Goal: Task Accomplishment & Management: Complete application form

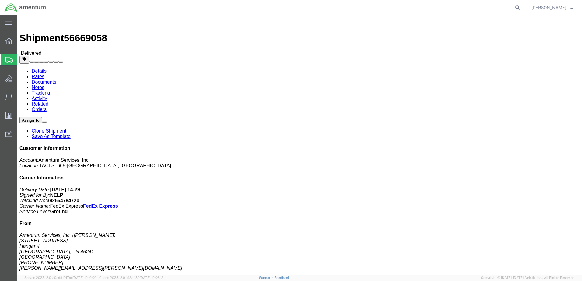
click at [0, 0] on span "Create Shipment" at bounding box center [0, 0] width 0 height 0
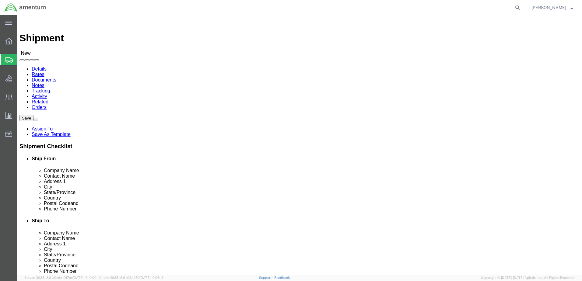
select select
click input "text"
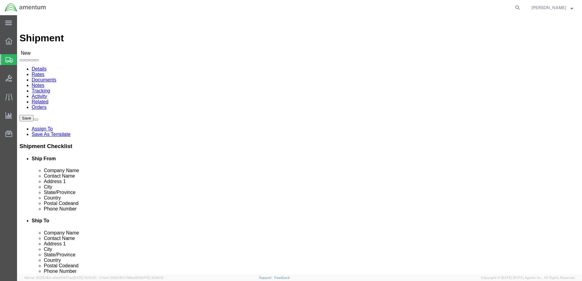
type input "[PERSON_NAME]"
click p "- [PERSON_NAME] & [PERSON_NAME] Engine Services - ([PERSON_NAME] & [PERSON_NAME…"
select select "GA"
type input "[PERSON_NAME] & [PERSON_NAME] Engine Services"
click input "text"
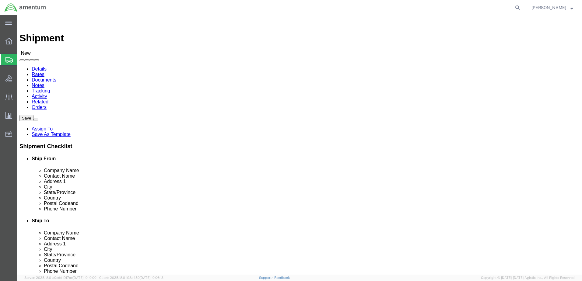
select select "MYPROFILE"
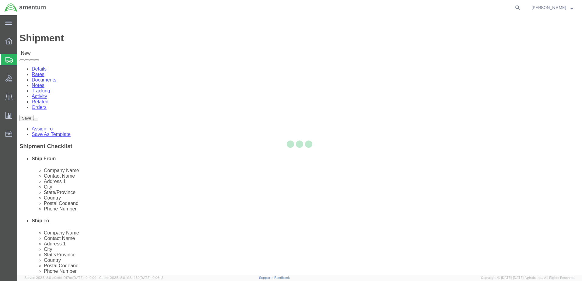
select select "IN"
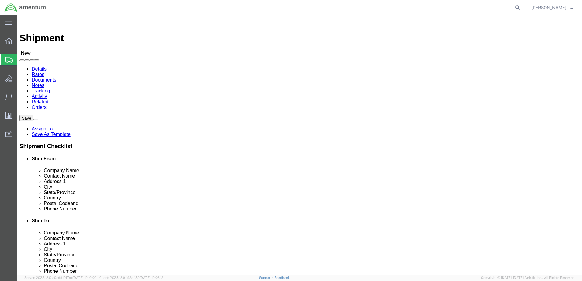
drag, startPoint x: 149, startPoint y: 125, endPoint x: 84, endPoint y: 120, distance: 65.6
click div "Location My Profile Location [PHONE_NUMBER] [PHONE_NUMBER] [PHONE_NUMBER] [PHON…"
type input "CORE RECEIVING"
click input "text"
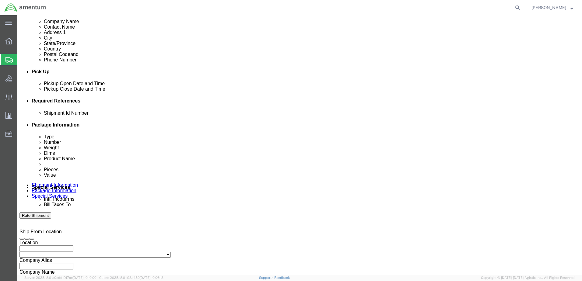
scroll to position [213, 0]
type input "[PHONE_NUMBER]"
click input "text"
click input "PJ1420"
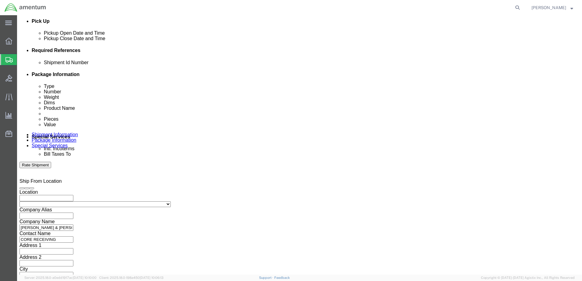
scroll to position [263, 0]
type input "S/N PJ1420"
click button "Continue"
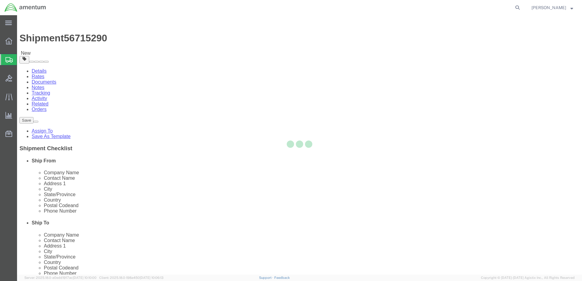
select select "CBOX"
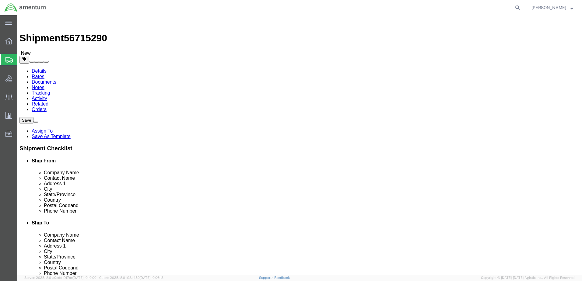
click input "text"
type input "20"
type input "12"
click input "0.00"
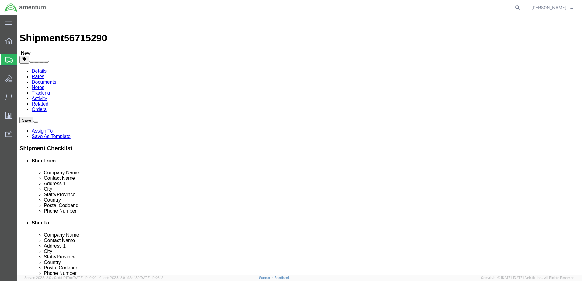
click input "0.00"
type input "20"
click link "Add Content"
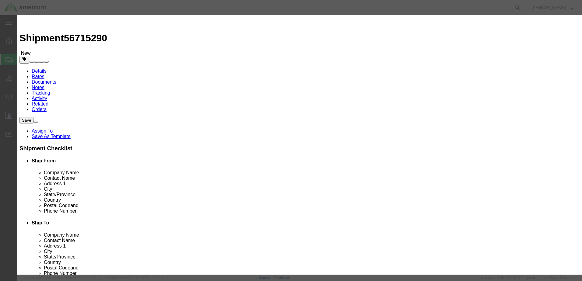
click input "text"
type input "OUTER COMBUSTION LINER"
click input "0"
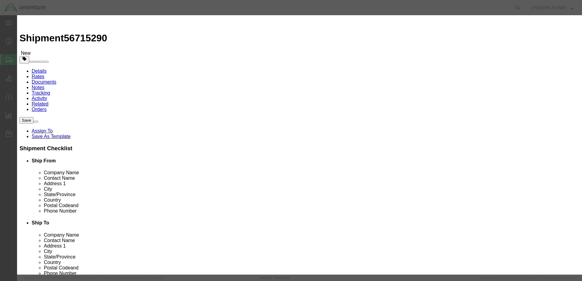
type input "1"
click input "text"
type input "12000"
click input "text"
type input "PT6A-42"
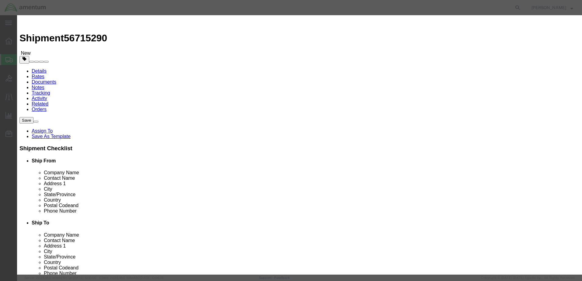
click td "Name: PT6A-42 TURBOPROP ENGINE"
select select
checkbox input "false"
type input "PT6A-42 TURBOPROP ENGINE"
type input "PT6A-42"
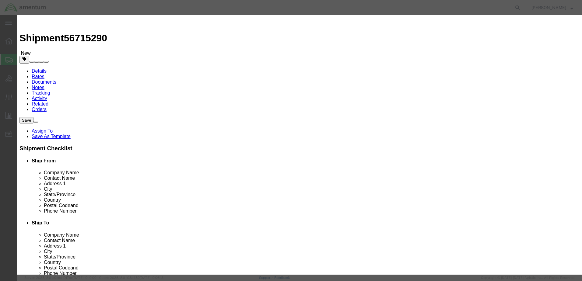
type input "PT6A-42 TURBOPROP ENGINE"
drag, startPoint x: 222, startPoint y: 45, endPoint x: 177, endPoint y: 47, distance: 45.1
click input "PT6A-42 TURBOPROP ENGINE"
type input "OUTER COMBUSTION LINER"
click input "PT6A-42 TURBOPROP ENGINE"
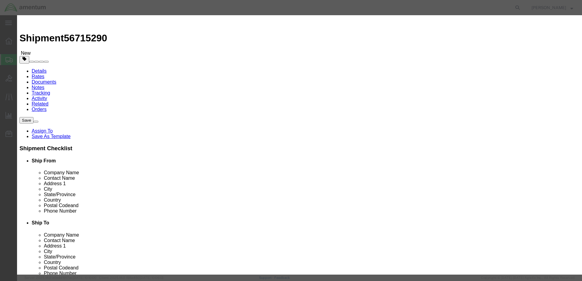
drag, startPoint x: 240, startPoint y: 122, endPoint x: 176, endPoint y: 123, distance: 64.2
click div "PT6A-42 TURBOPROP ENGINE PT6A-42"
type input "E"
click textarea
type textarea "ENGINE S/N PJ1420"
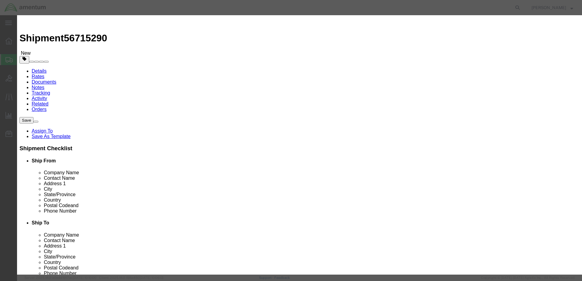
click textarea
type textarea "LINER"
click button "Save & Close"
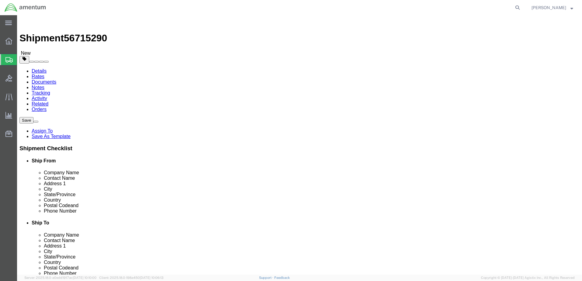
click button "Rate Shipment"
click dd "0.00 Each"
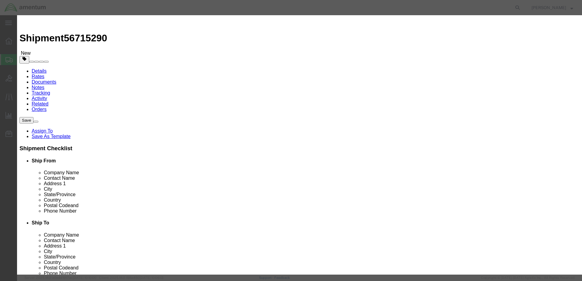
drag, startPoint x: 191, startPoint y: 58, endPoint x: 167, endPoint y: 57, distance: 23.8
click div "Pieces 0.00 Select Bag Barrels 100Board Feet Bottle Box Blister Pack Carats Can…"
type input "1"
click input "text"
type input "12000"
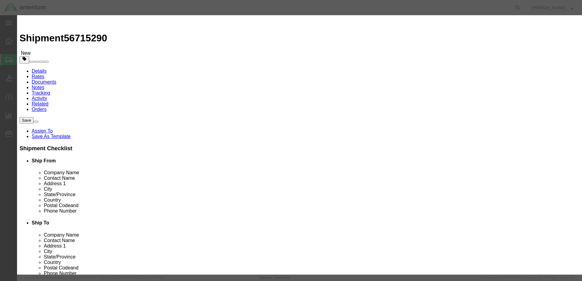
click button "Save & Close"
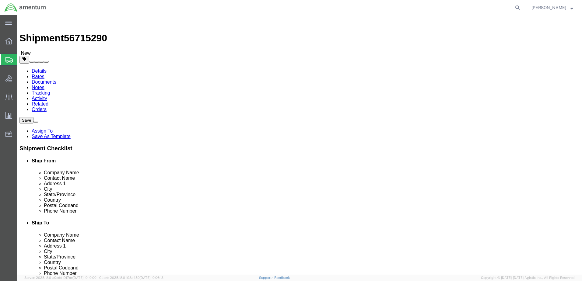
click button "Rate Shipment"
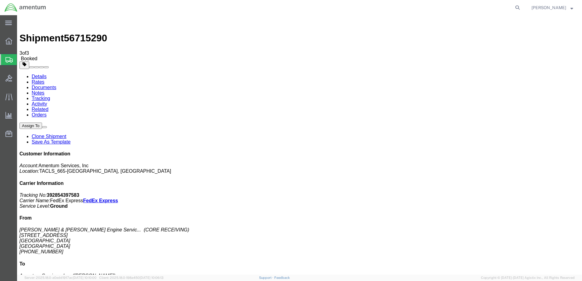
drag, startPoint x: 239, startPoint y: 109, endPoint x: 181, endPoint y: 109, distance: 58.2
drag, startPoint x: 181, startPoint y: 109, endPoint x: 198, endPoint y: 108, distance: 17.1
copy tr "Select 1 2 3 4 5 Tracking No.: 392854397583"
drag, startPoint x: 65, startPoint y: 109, endPoint x: 64, endPoint y: 99, distance: 9.6
